Goal: Task Accomplishment & Management: Manage account settings

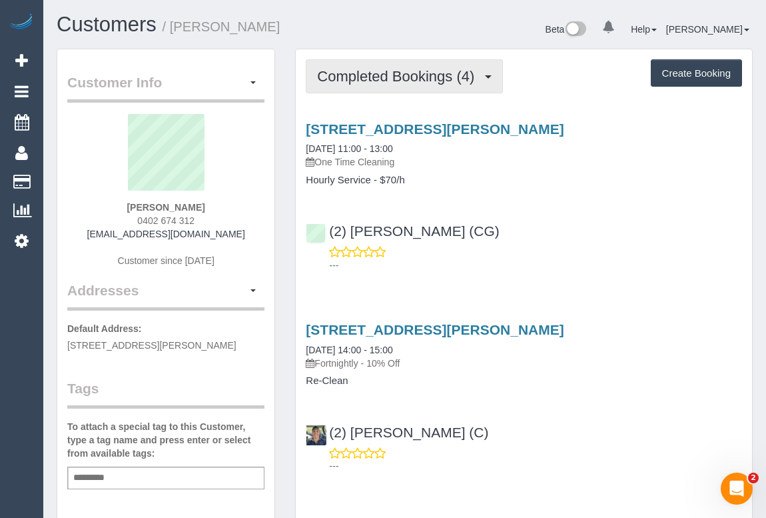
click at [396, 81] on span "Completed Bookings (4)" at bounding box center [399, 76] width 164 height 17
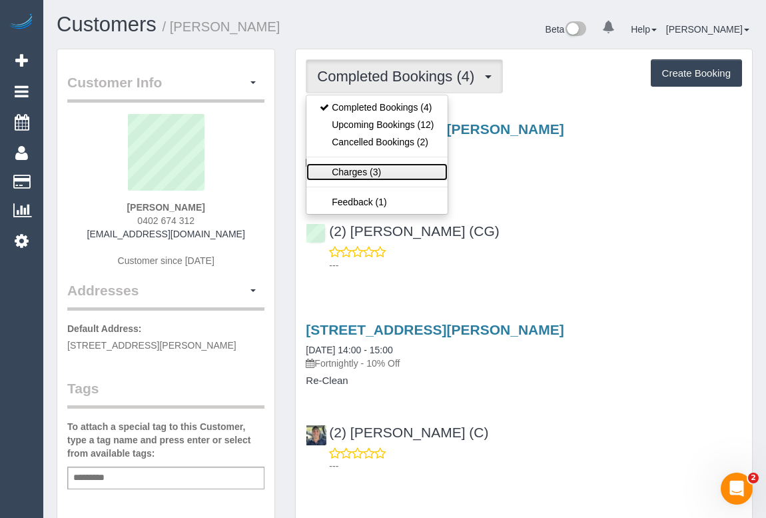
click at [360, 165] on link "Charges (3)" at bounding box center [377, 171] width 141 height 17
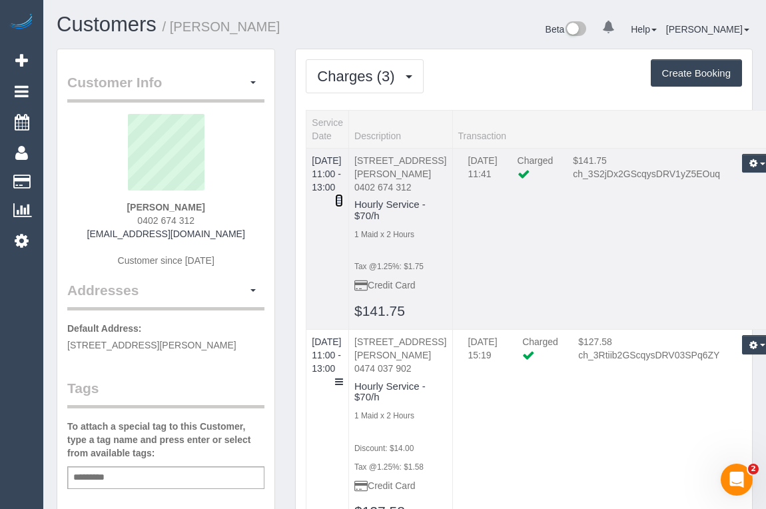
click at [343, 196] on icon at bounding box center [339, 200] width 8 height 9
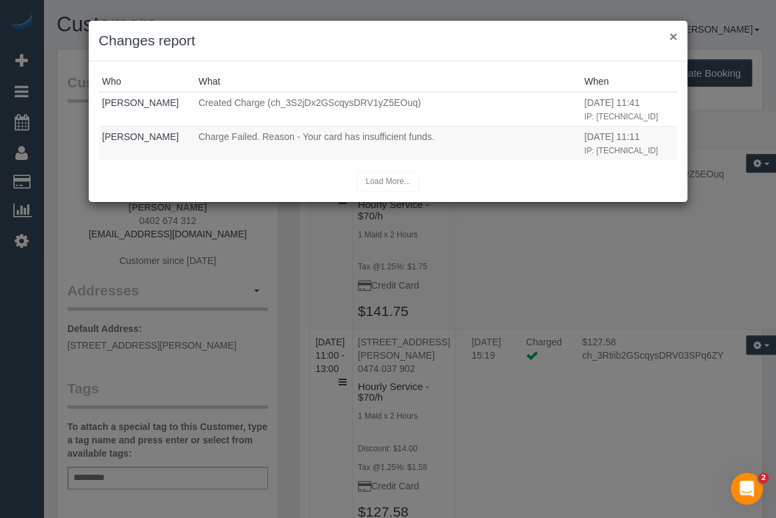
click at [670, 33] on button "×" at bounding box center [673, 36] width 8 height 14
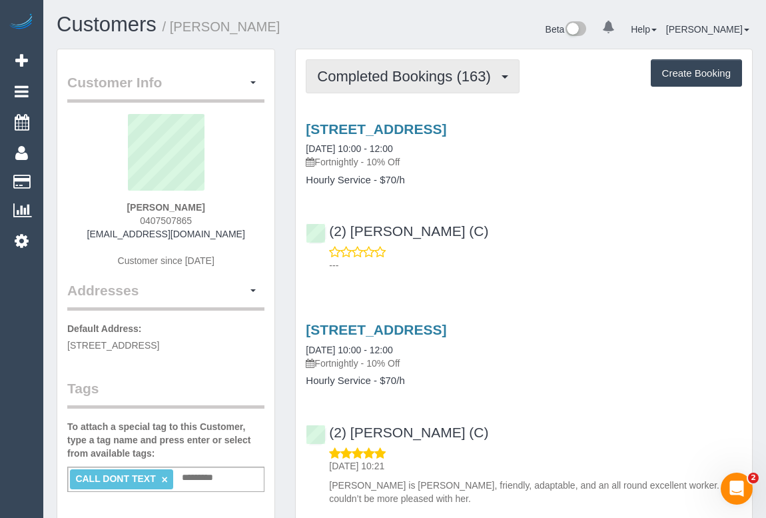
click at [406, 73] on span "Completed Bookings (163)" at bounding box center [407, 76] width 180 height 17
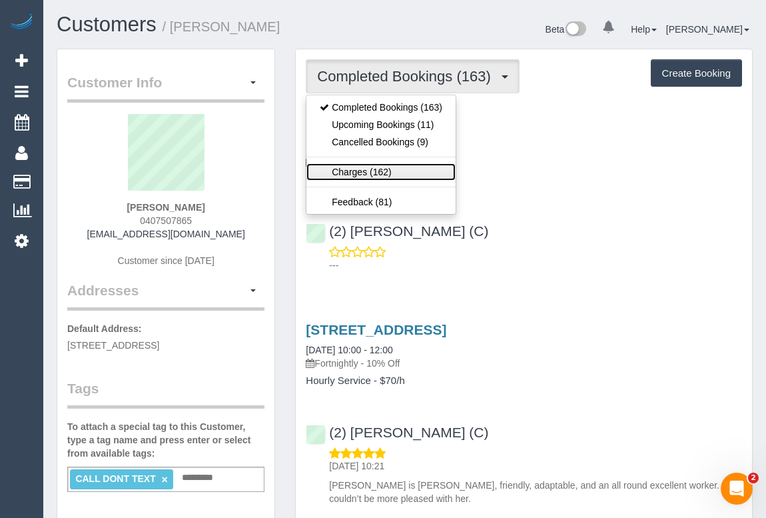
click at [364, 175] on link "Charges (162)" at bounding box center [381, 171] width 149 height 17
